Goal: Information Seeking & Learning: Learn about a topic

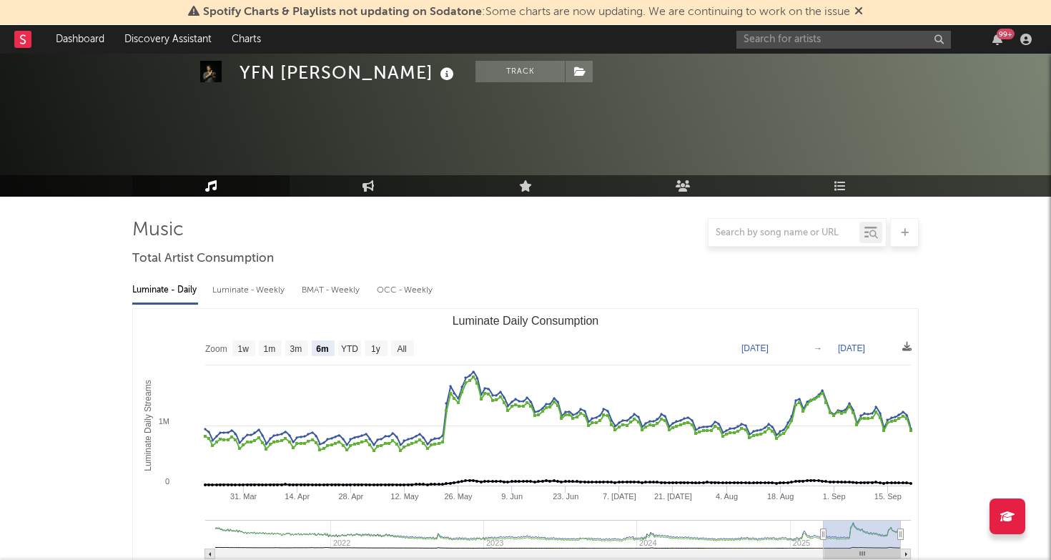
select select "6m"
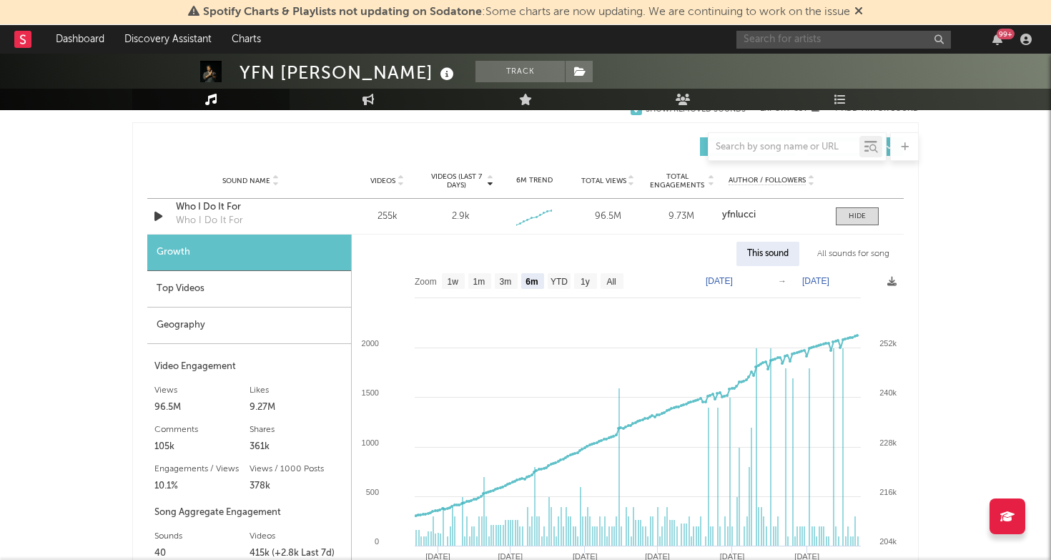
click at [784, 34] on input "text" at bounding box center [844, 40] width 215 height 18
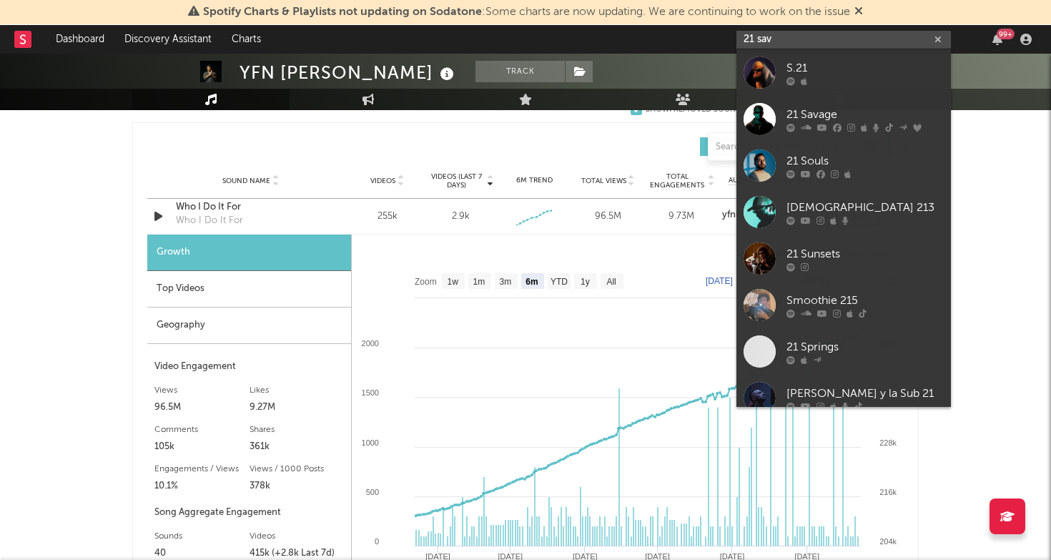
type input "21 sav"
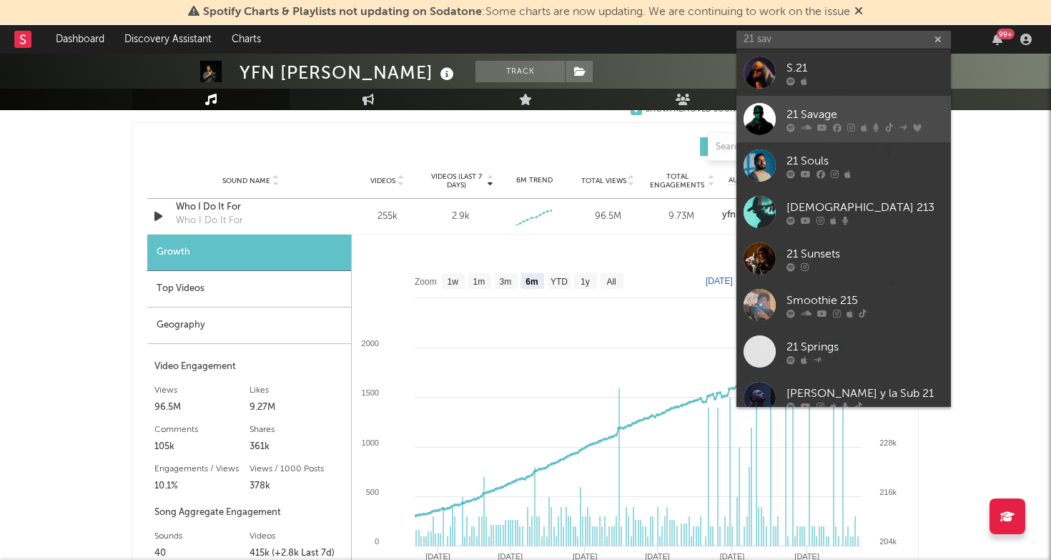
drag, startPoint x: 784, startPoint y: 34, endPoint x: 828, endPoint y: 113, distance: 90.3
click at [828, 113] on div "21 Savage" at bounding box center [865, 114] width 157 height 17
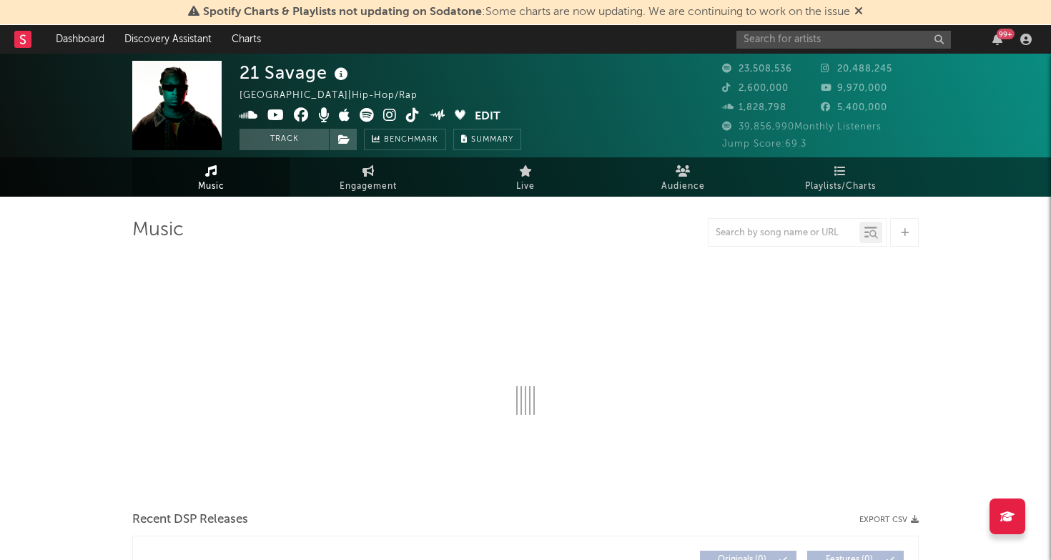
select select "6m"
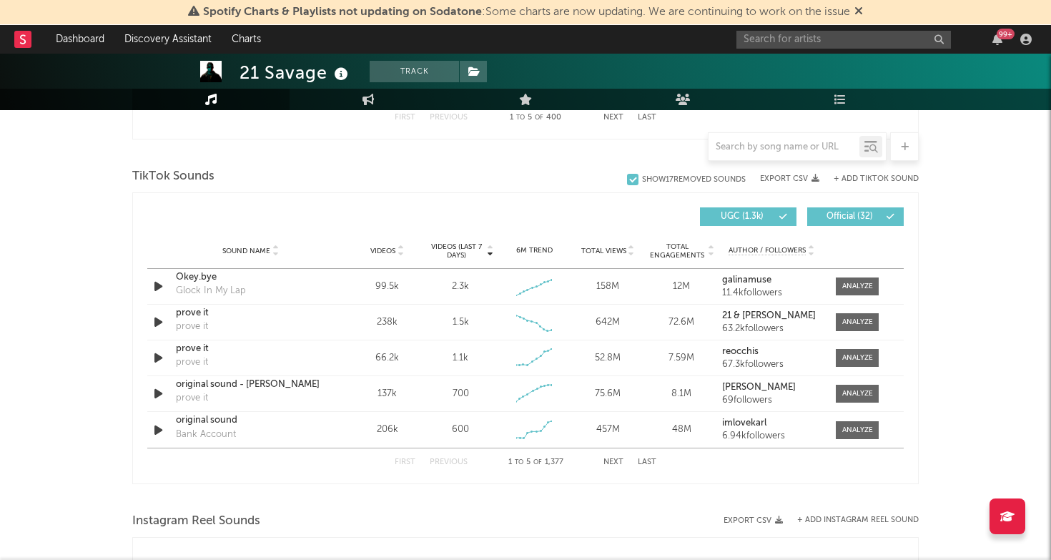
scroll to position [952, 0]
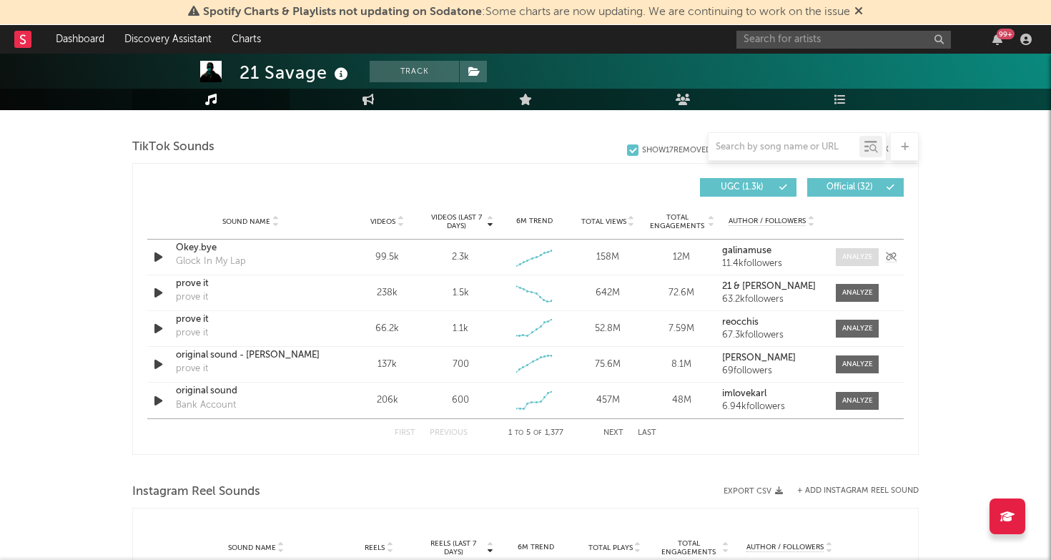
click at [846, 252] on div at bounding box center [858, 257] width 31 height 11
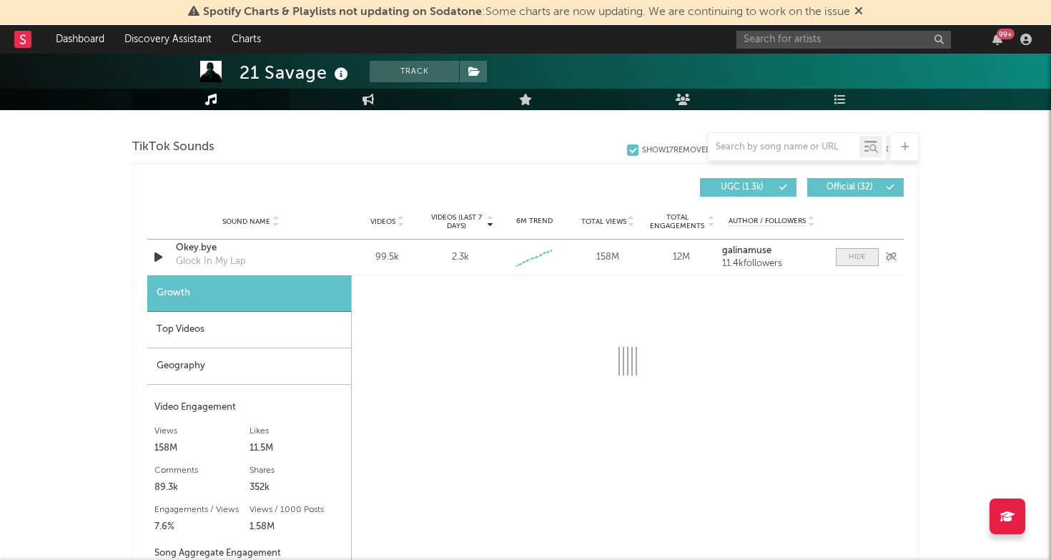
select select "6m"
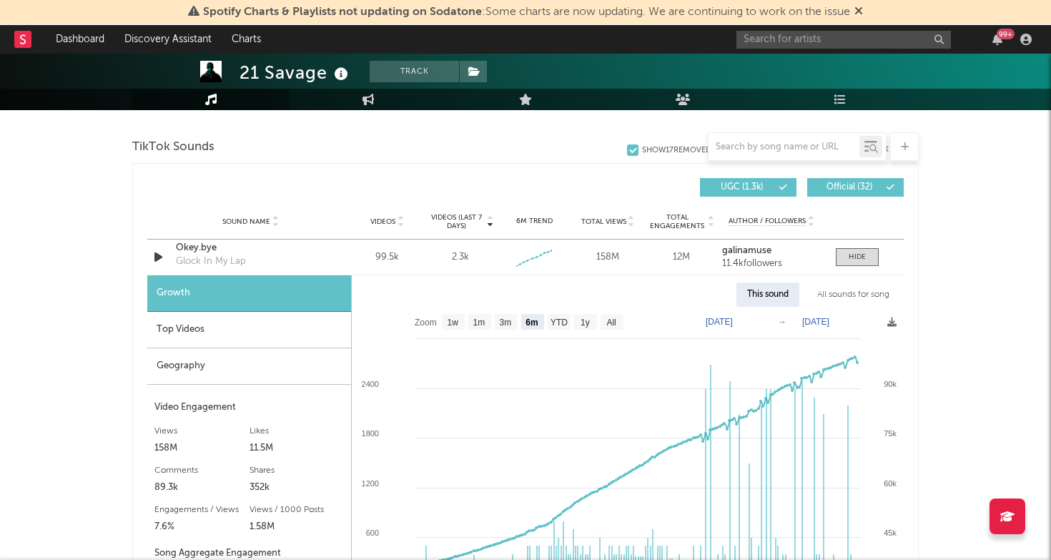
click at [280, 336] on div "Top Videos" at bounding box center [249, 330] width 204 height 36
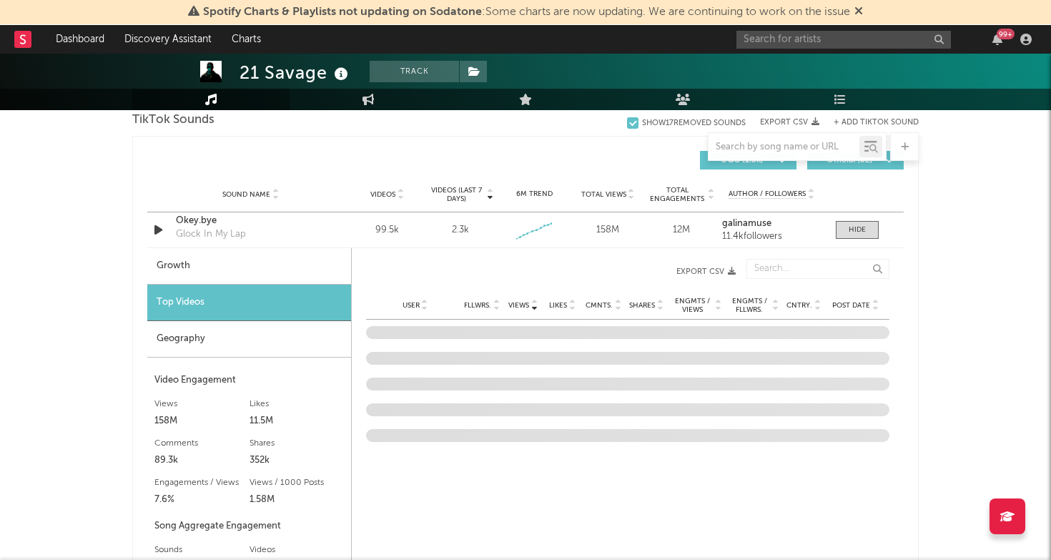
scroll to position [980, 0]
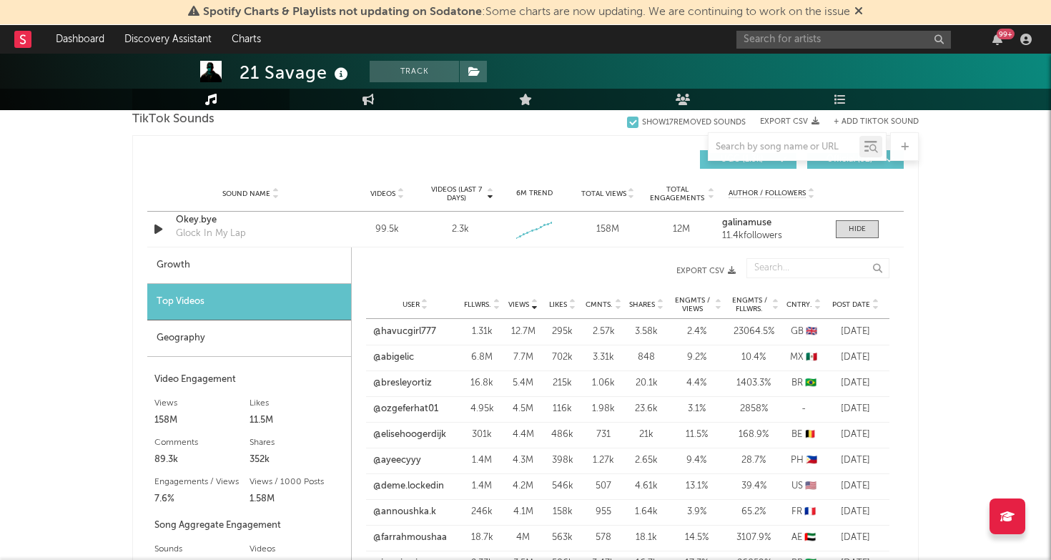
click at [858, 305] on span "Post Date" at bounding box center [851, 304] width 38 height 9
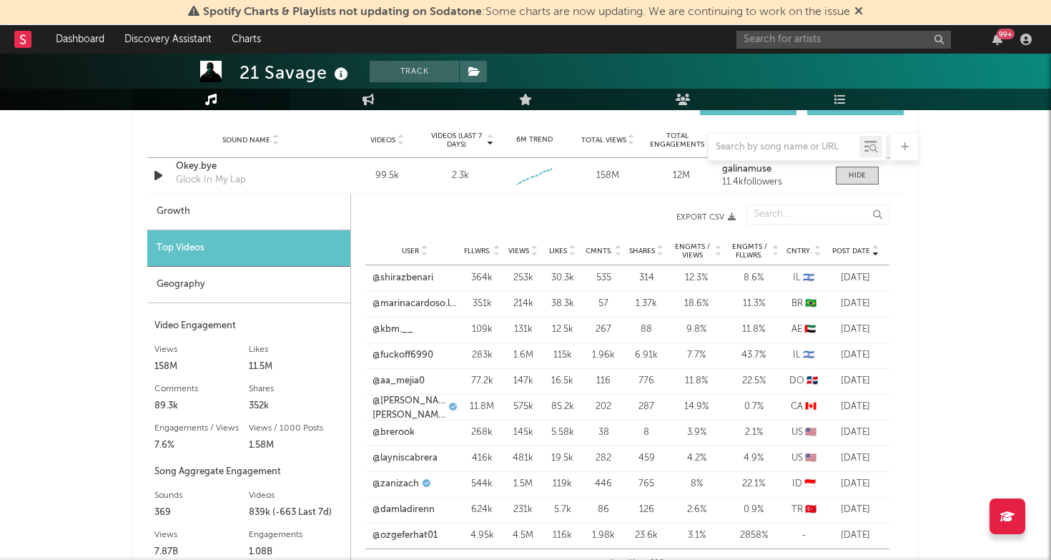
scroll to position [1052, 0]
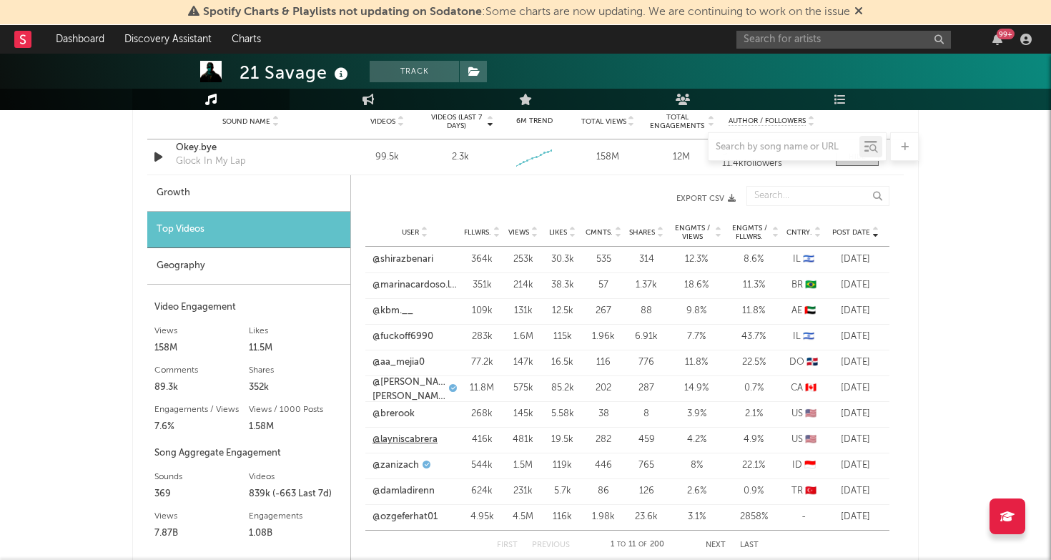
click at [431, 434] on link "@layniscabrera" at bounding box center [405, 440] width 65 height 14
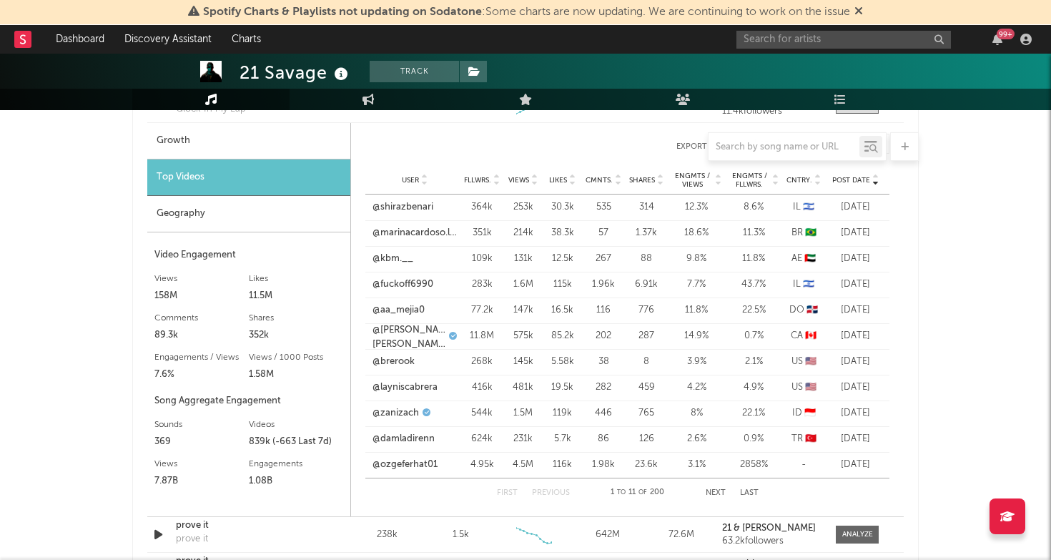
scroll to position [1110, 0]
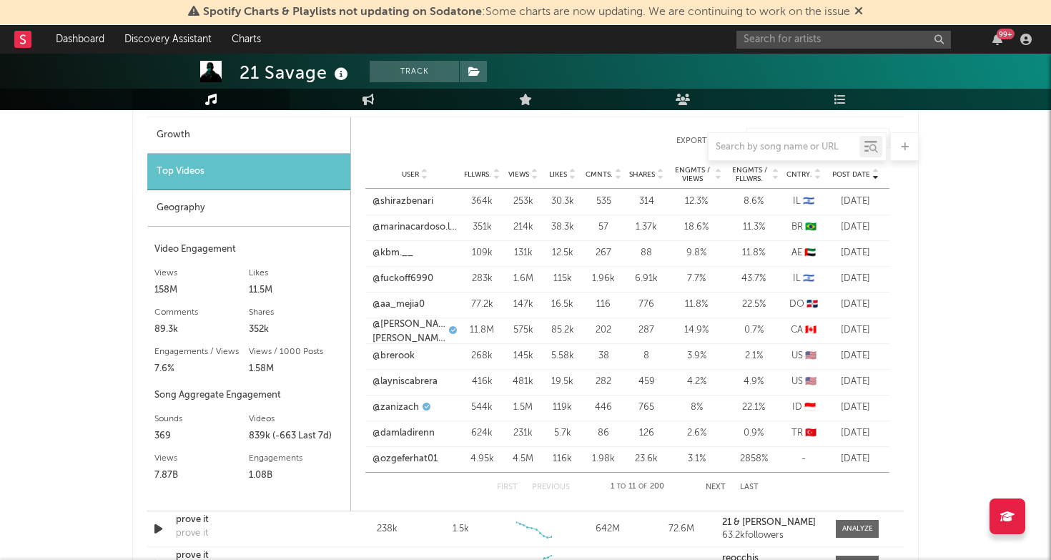
click at [719, 486] on button "Next" at bounding box center [716, 487] width 20 height 8
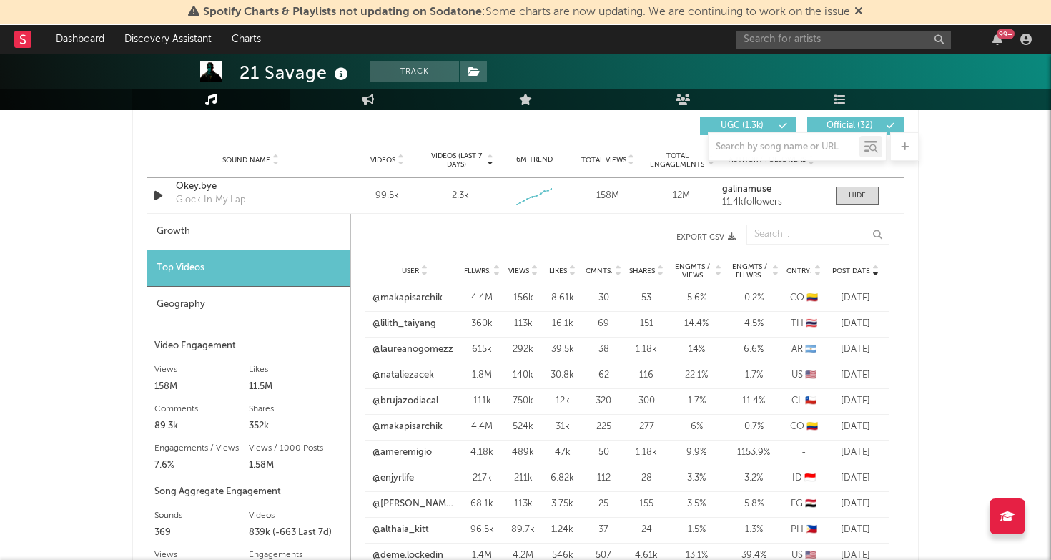
scroll to position [1000, 0]
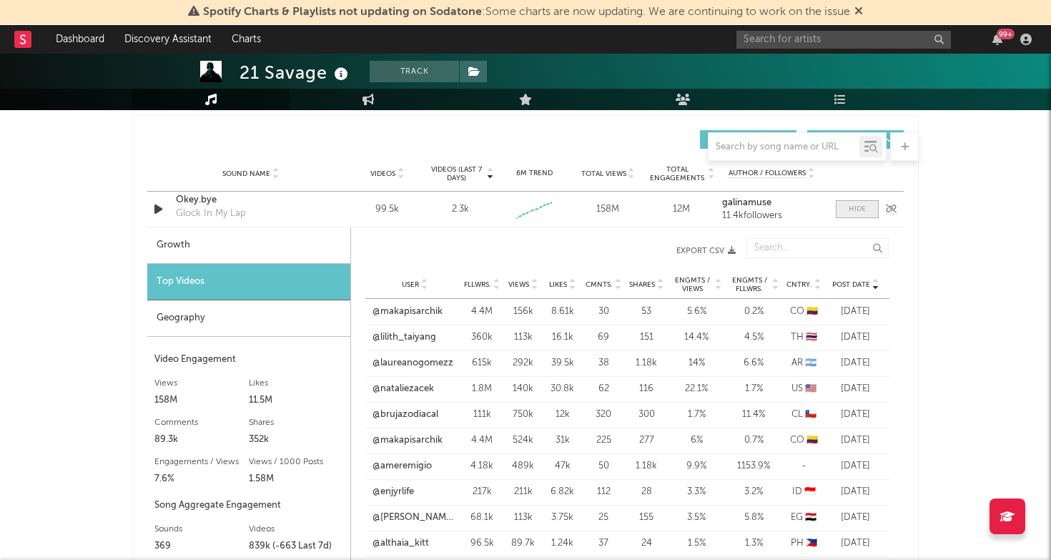
click at [853, 216] on span at bounding box center [857, 209] width 43 height 18
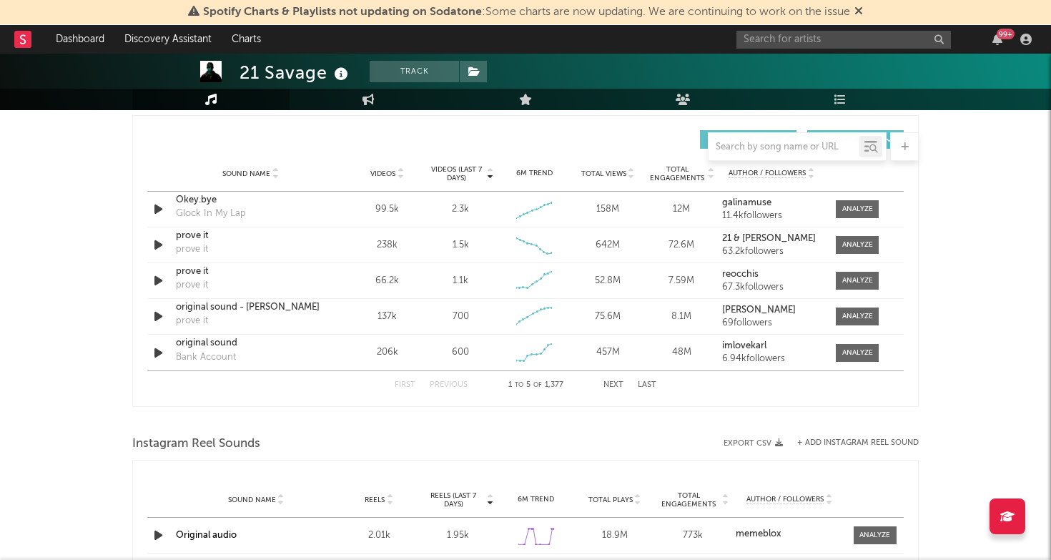
click at [400, 169] on icon at bounding box center [400, 171] width 7 height 6
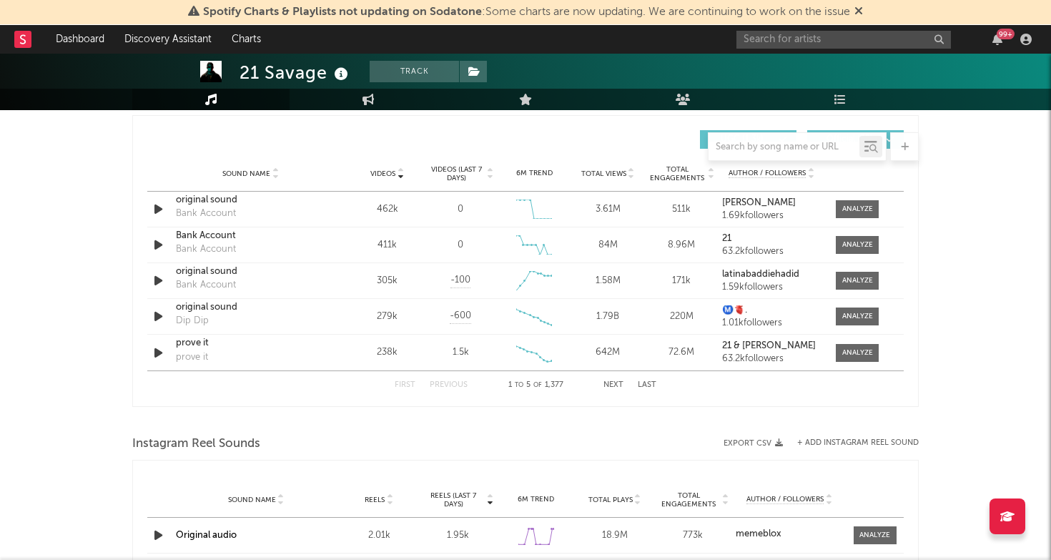
click at [610, 383] on button "Next" at bounding box center [614, 385] width 20 height 8
click at [848, 208] on div at bounding box center [858, 209] width 31 height 11
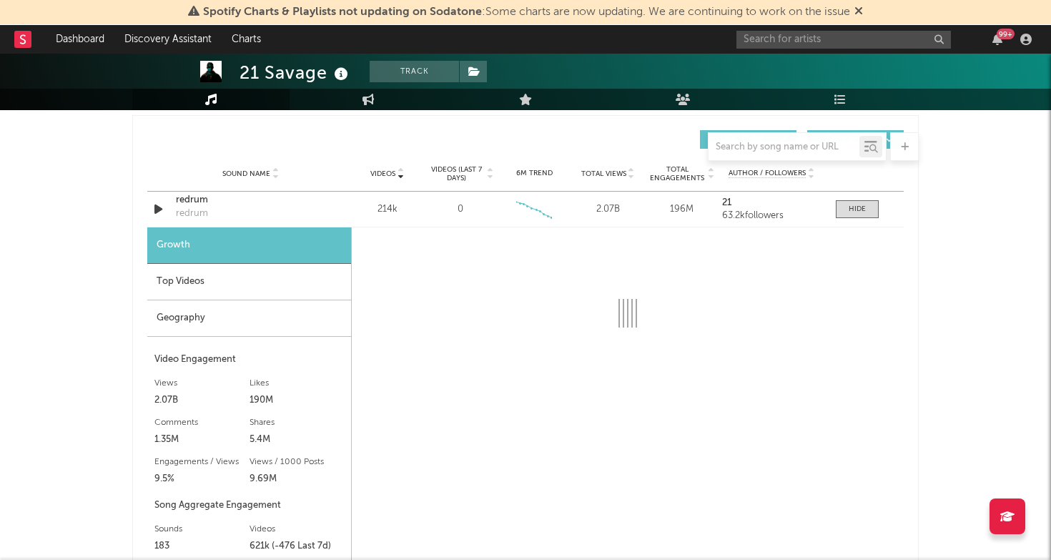
click at [200, 276] on div "Top Videos" at bounding box center [249, 282] width 204 height 36
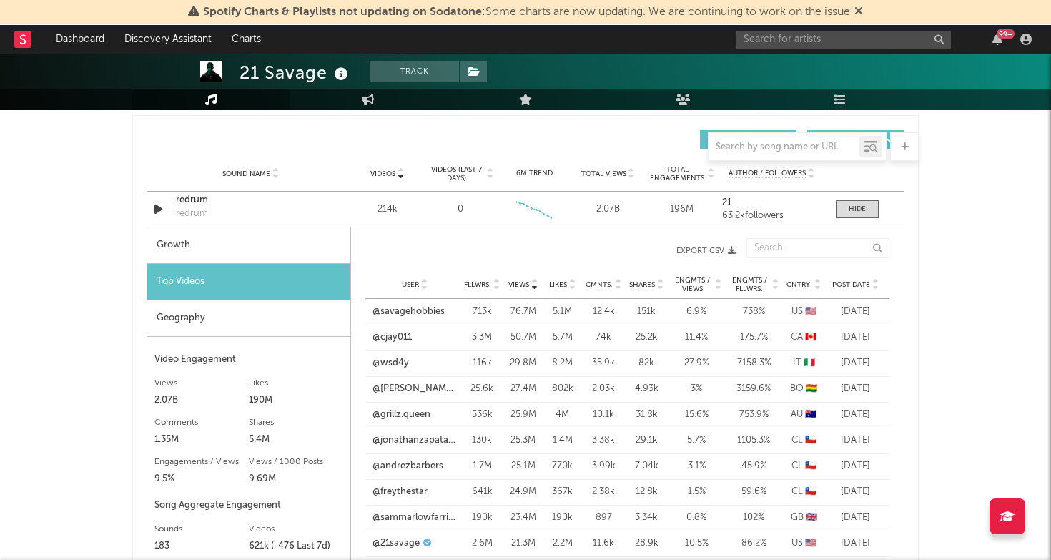
click at [489, 285] on span "Fllwrs." at bounding box center [477, 284] width 27 height 9
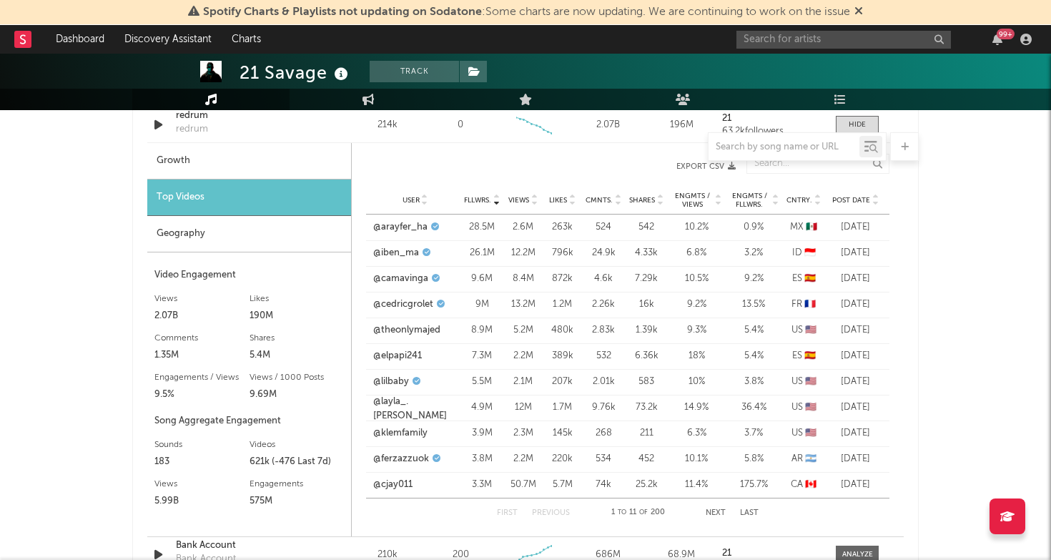
scroll to position [1091, 0]
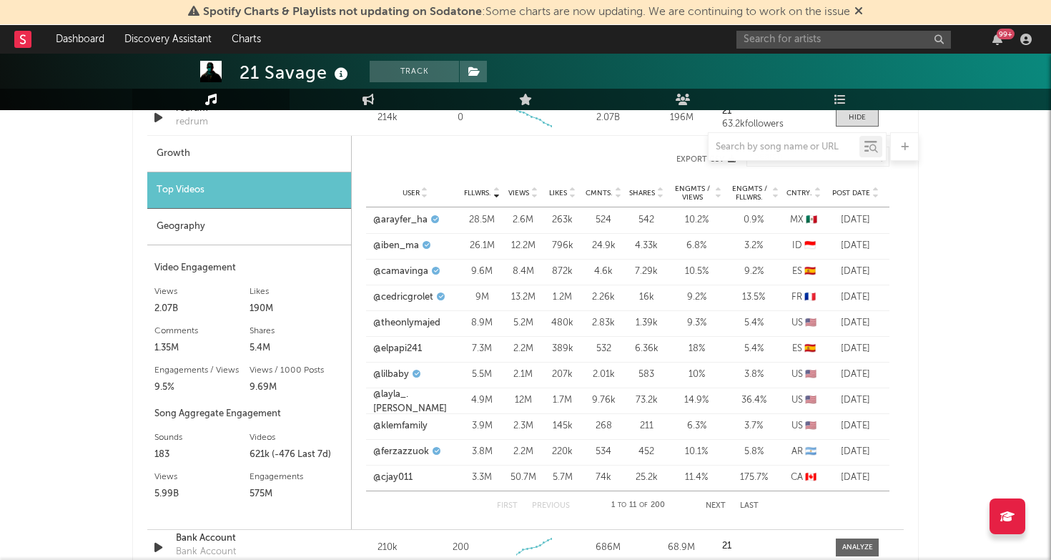
click at [717, 505] on button "Next" at bounding box center [716, 506] width 20 height 8
click at [717, 504] on button "Next" at bounding box center [716, 506] width 20 height 8
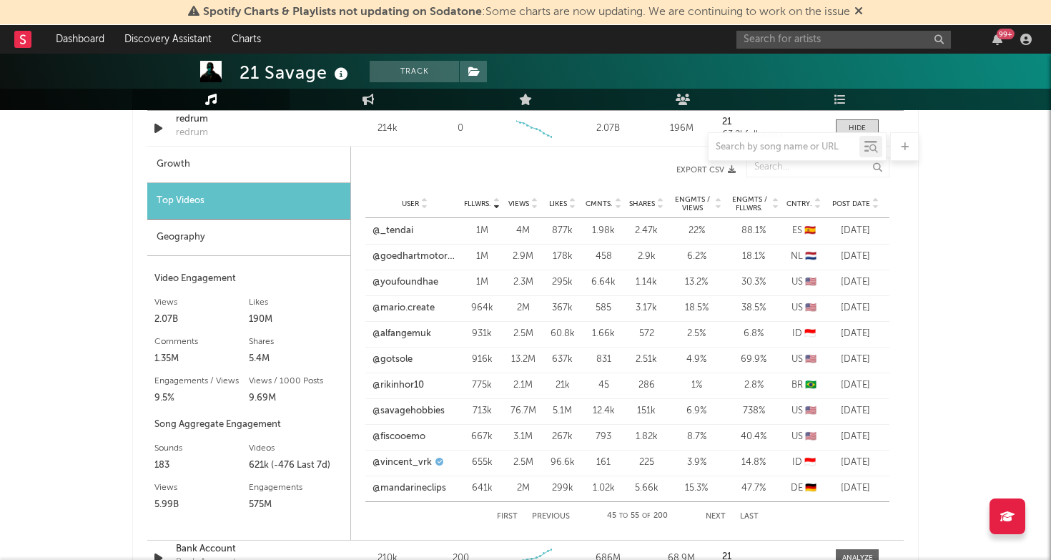
scroll to position [1079, 0]
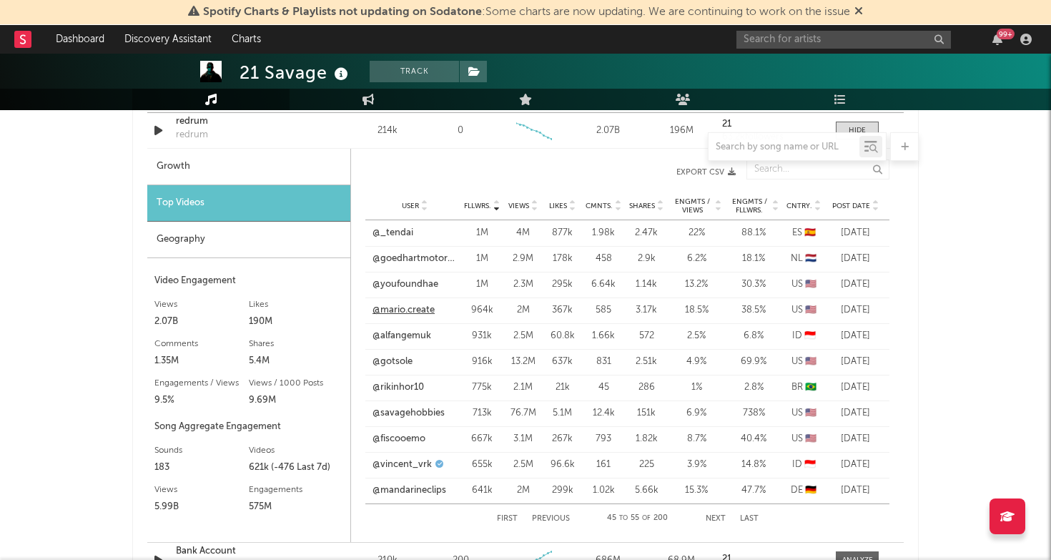
click at [421, 315] on link "@mario.create" at bounding box center [404, 310] width 62 height 14
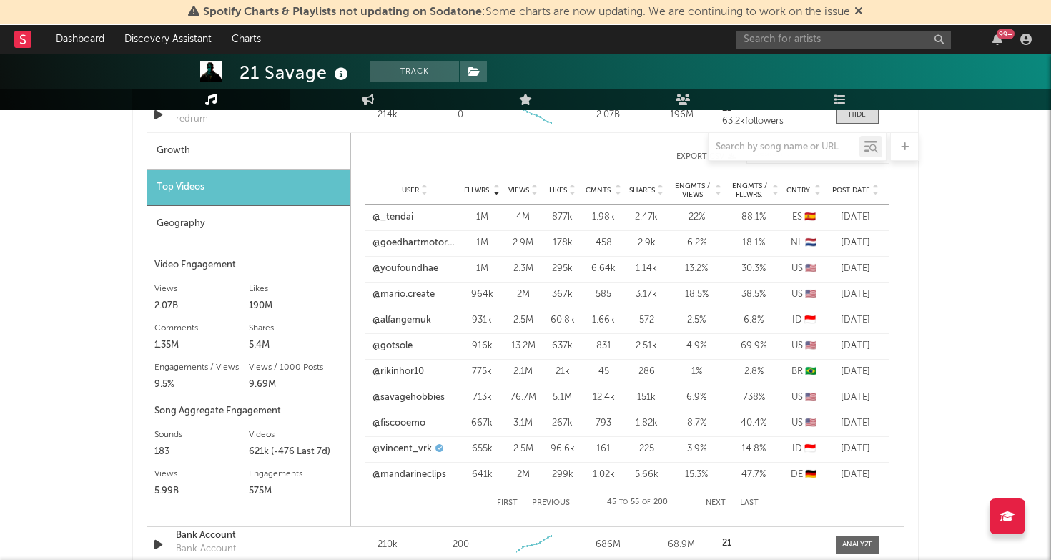
scroll to position [1096, 0]
click at [712, 501] on button "Next" at bounding box center [716, 501] width 20 height 8
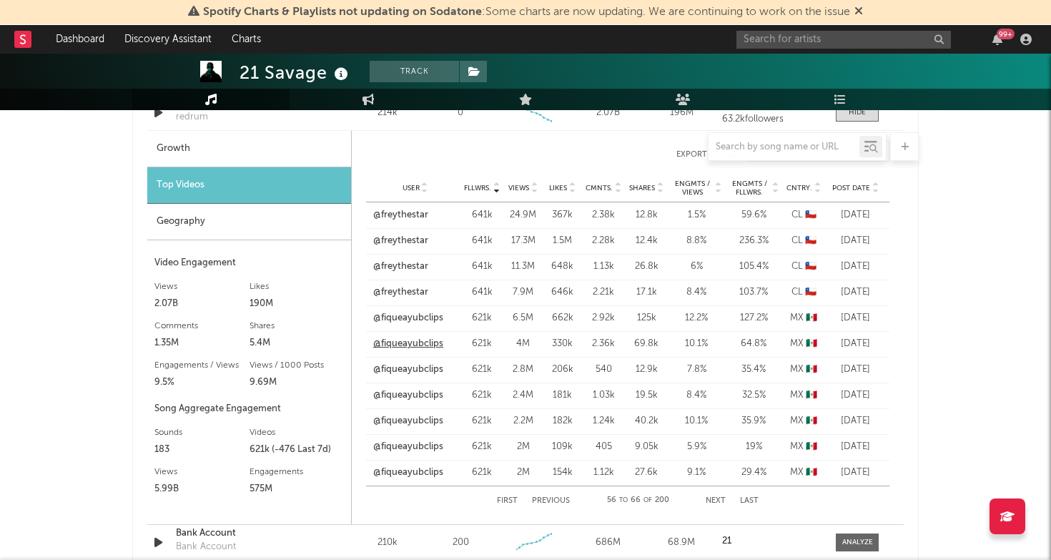
click at [428, 338] on link "@fiqueayubclips" at bounding box center [408, 344] width 70 height 14
click at [709, 497] on button "Next" at bounding box center [716, 501] width 20 height 8
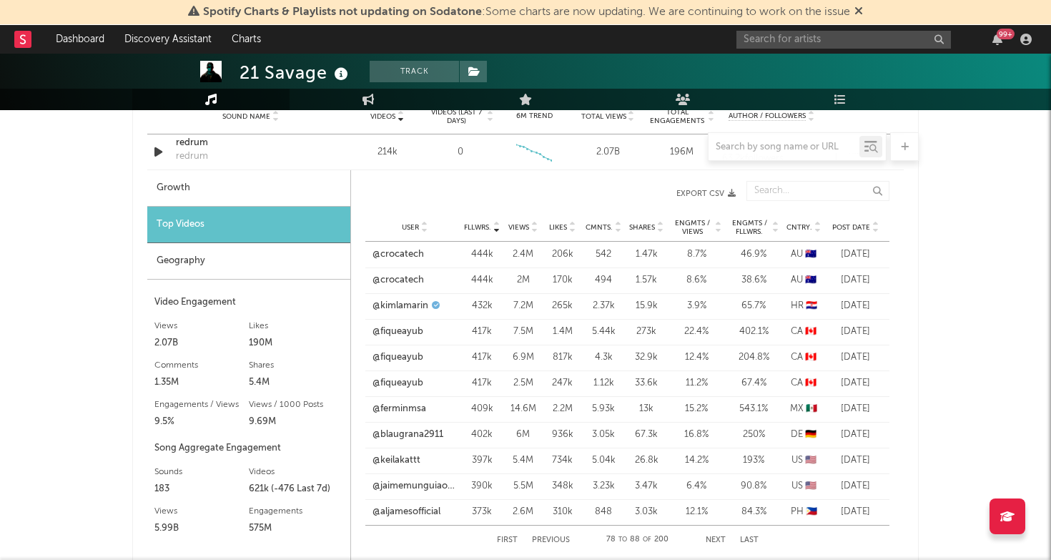
scroll to position [1040, 0]
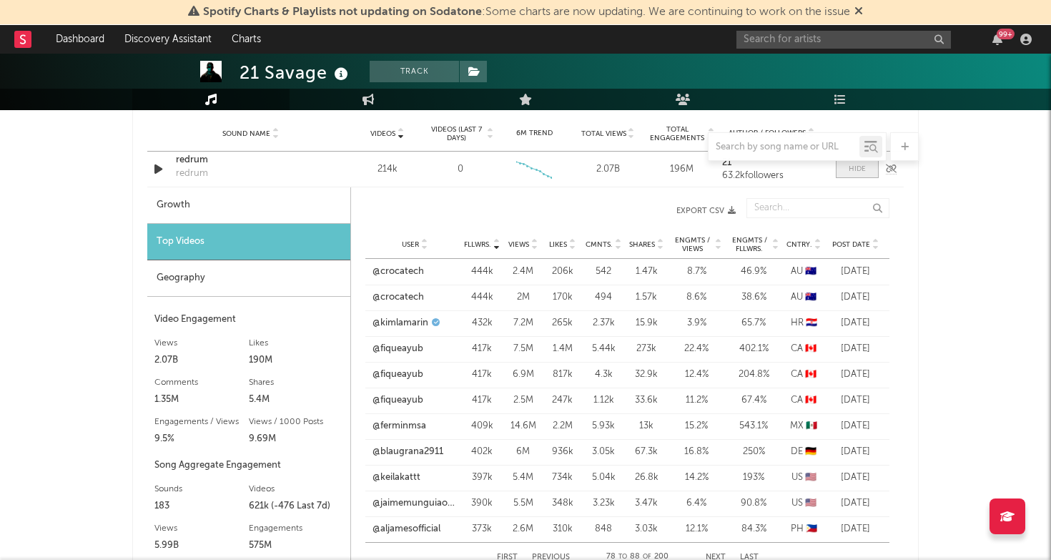
click at [850, 175] on span at bounding box center [857, 169] width 43 height 18
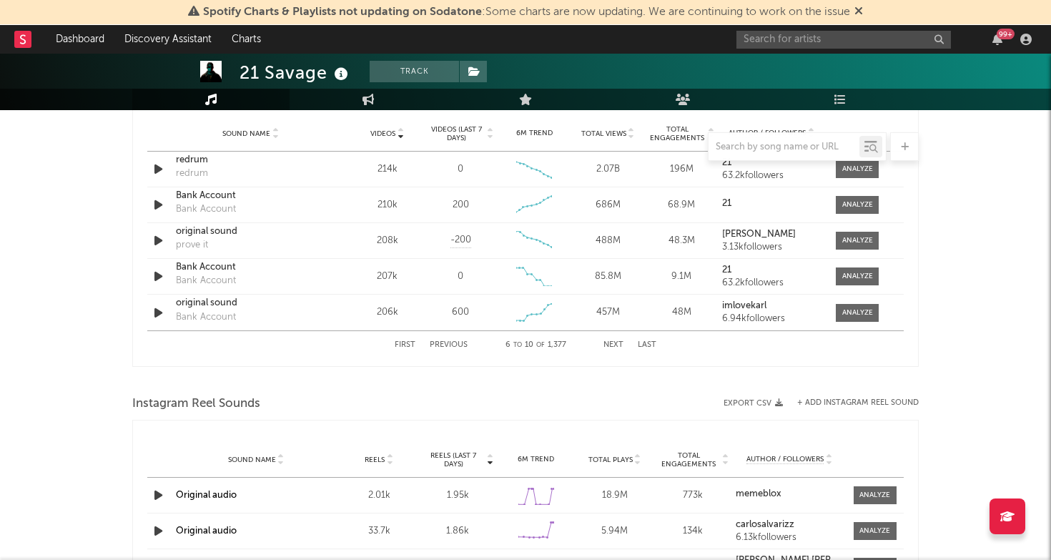
click at [617, 345] on button "Next" at bounding box center [614, 345] width 20 height 8
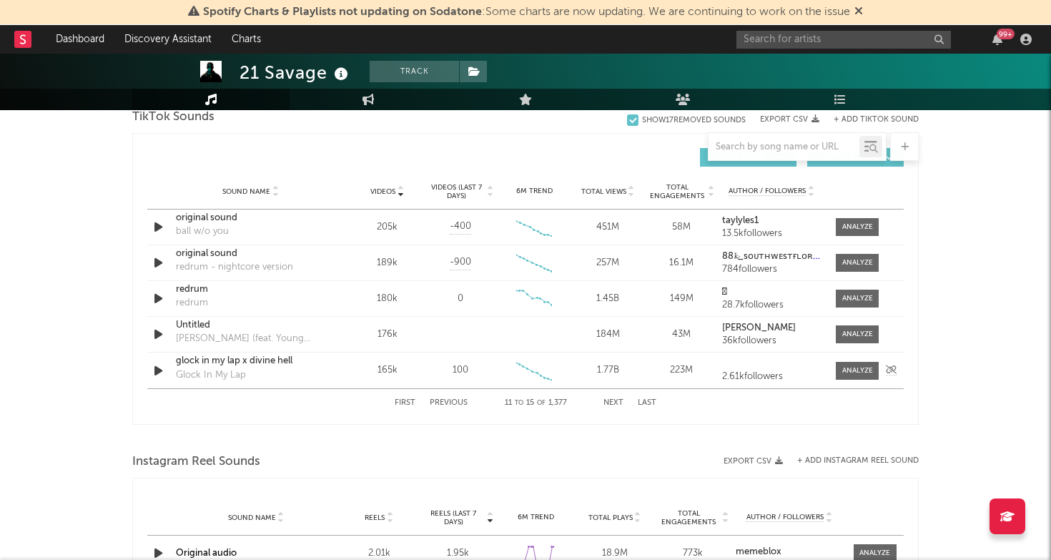
scroll to position [982, 0]
click at [611, 404] on button "Next" at bounding box center [614, 403] width 20 height 8
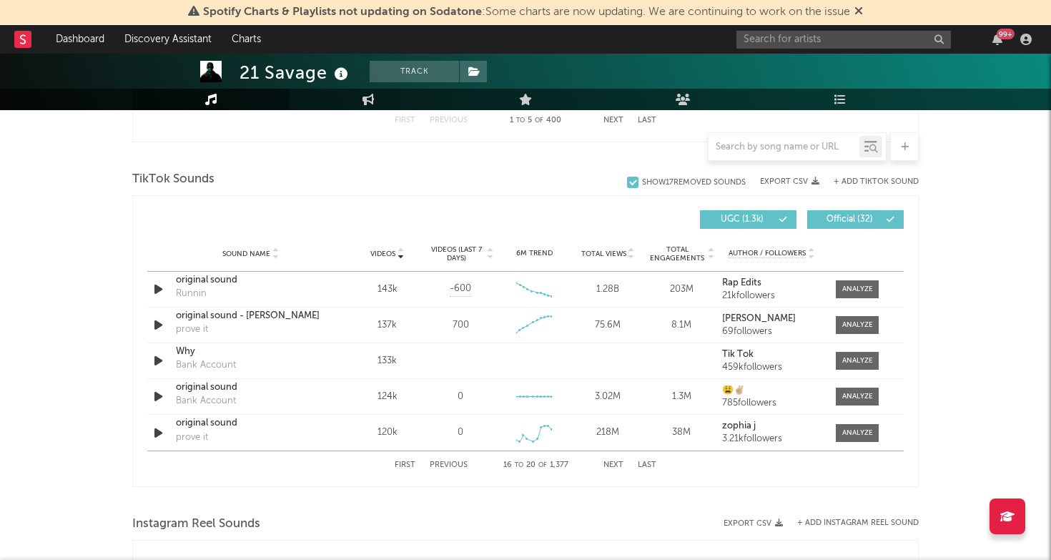
scroll to position [899, 0]
